Goal: Task Accomplishment & Management: Manage account settings

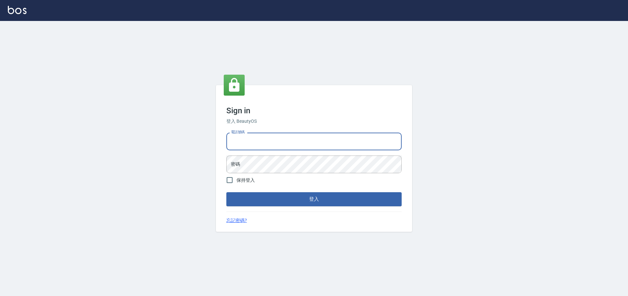
click at [297, 147] on input "電話號碼" at bounding box center [313, 142] width 175 height 18
type input "0225158181"
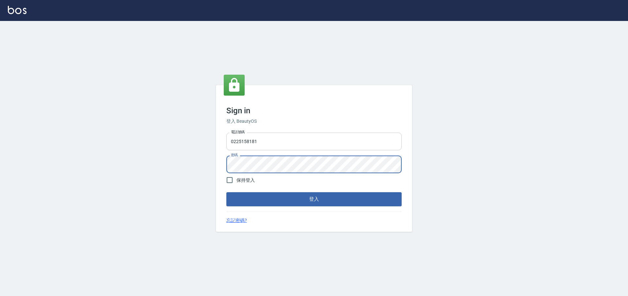
click at [226, 192] on button "登入" at bounding box center [313, 199] width 175 height 14
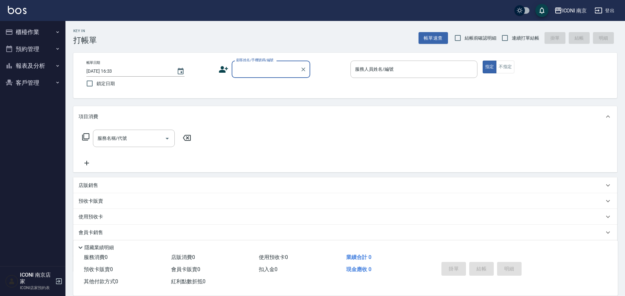
click at [27, 80] on button "客戶管理" at bounding box center [33, 82] width 60 height 17
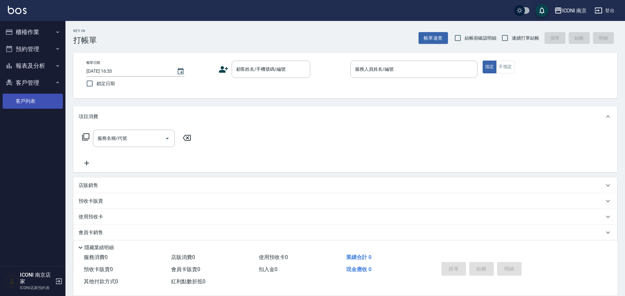
click at [29, 100] on link "客戶列表" at bounding box center [33, 101] width 60 height 15
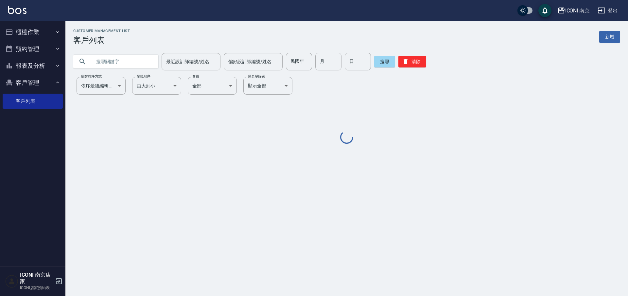
click at [93, 56] on input "text" at bounding box center [123, 62] width 62 height 18
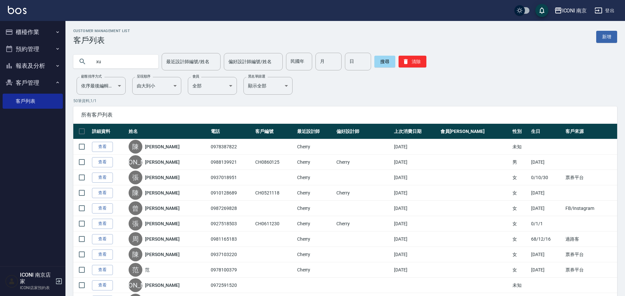
type input "x"
type input "[PERSON_NAME]"
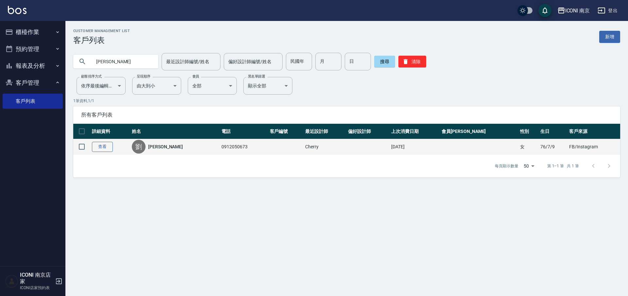
click at [111, 148] on link "查看" at bounding box center [102, 147] width 21 height 10
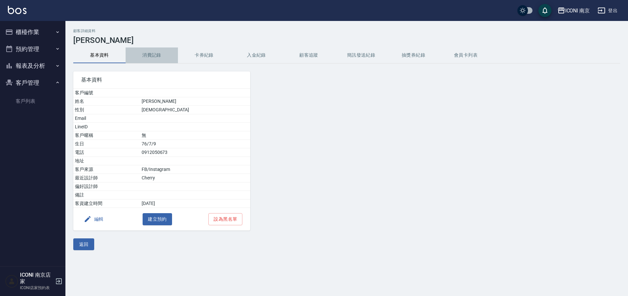
click at [154, 55] on button "消費記錄" at bounding box center [152, 55] width 52 height 16
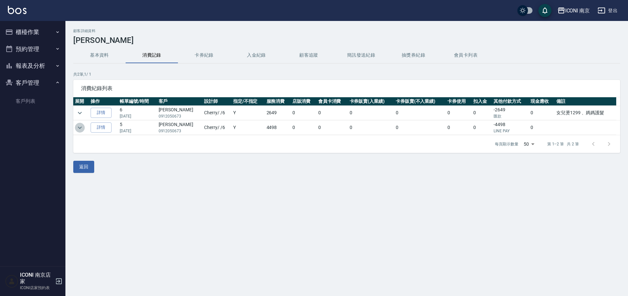
click at [82, 124] on icon "expand row" at bounding box center [80, 128] width 8 height 8
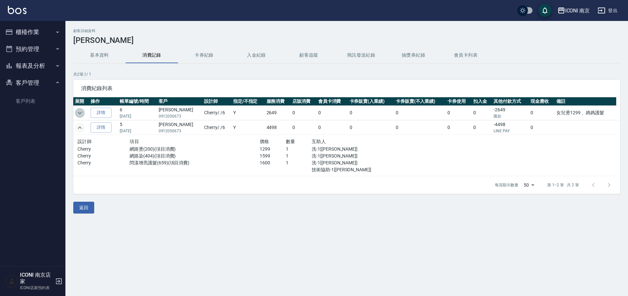
click at [82, 113] on icon "expand row" at bounding box center [80, 113] width 8 height 8
